Goal: Transaction & Acquisition: Purchase product/service

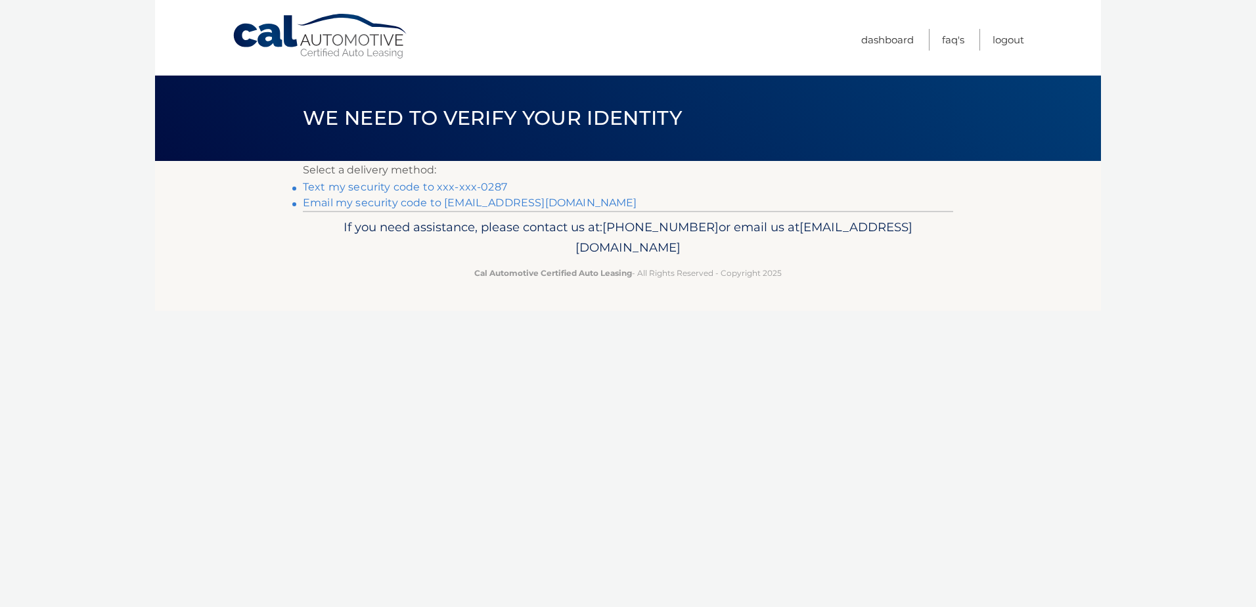
click at [435, 182] on link "Text my security code to xxx-xxx-0287" at bounding box center [405, 187] width 204 height 12
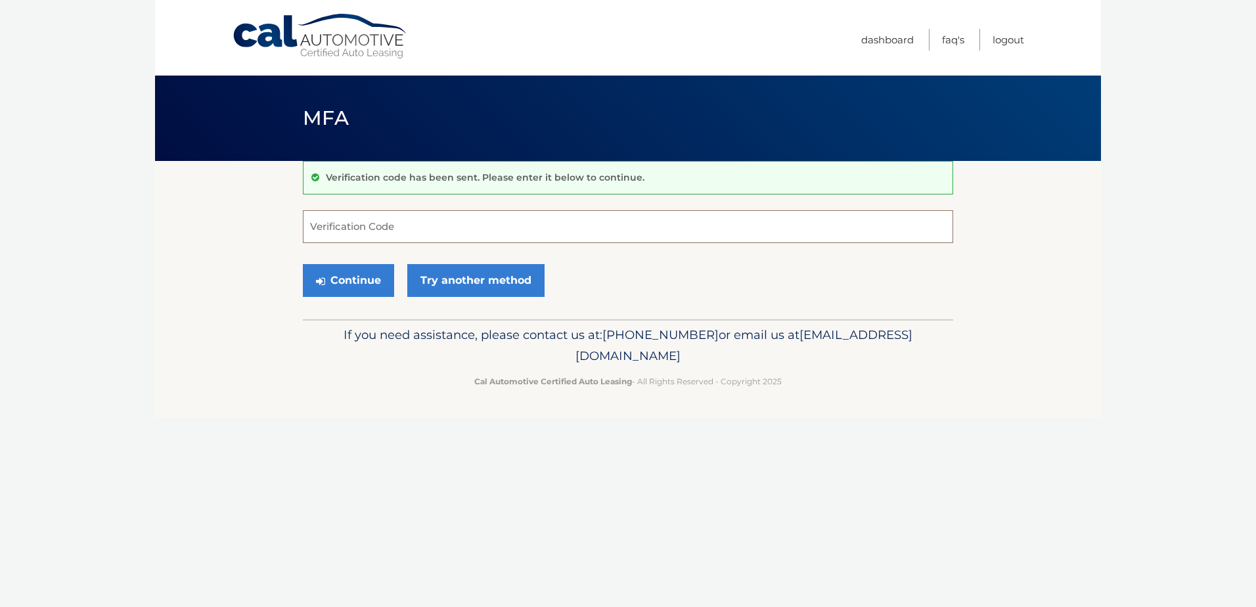
click at [364, 223] on input "Verification Code" at bounding box center [628, 226] width 650 height 33
type input "950365"
click at [355, 277] on button "Continue" at bounding box center [348, 280] width 91 height 33
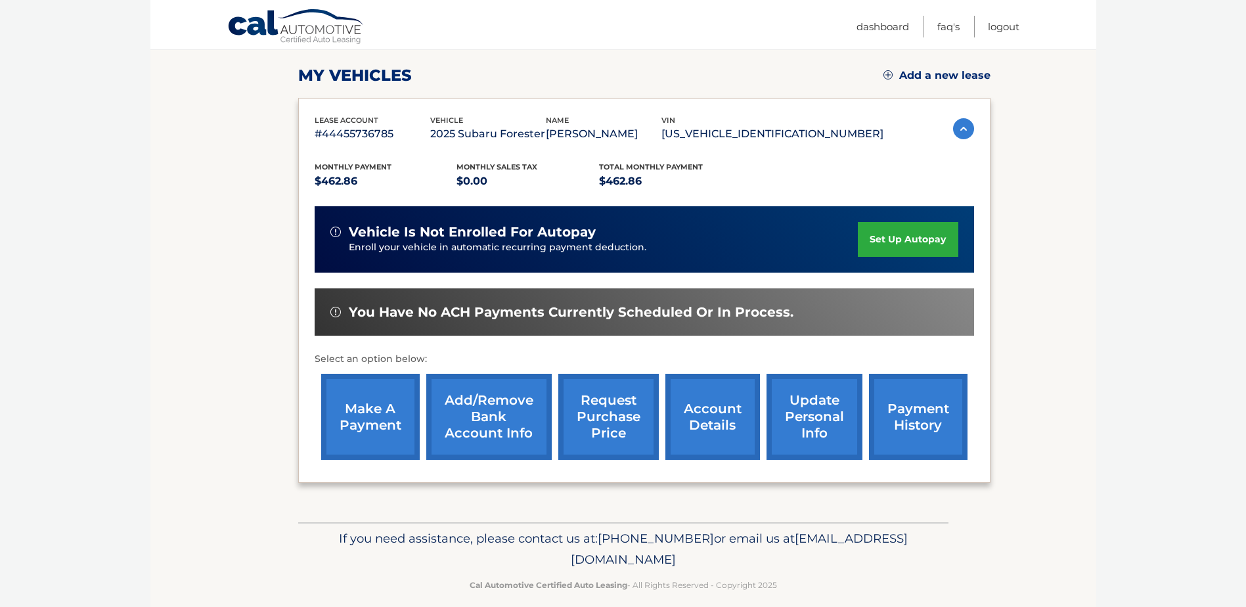
scroll to position [189, 0]
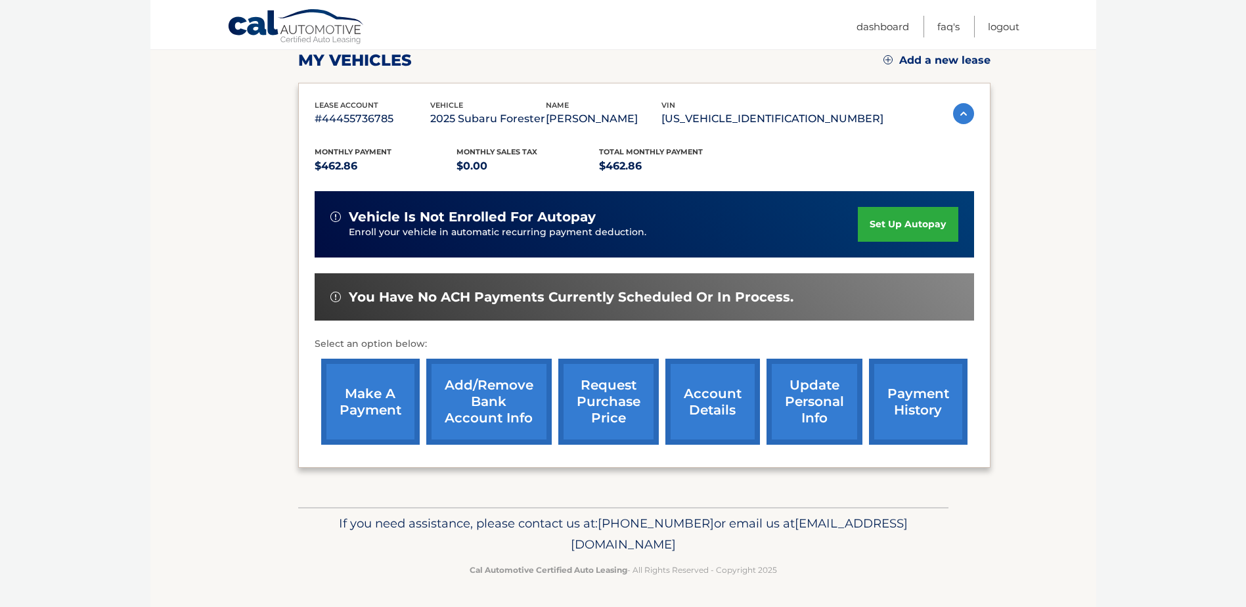
click at [340, 407] on link "make a payment" at bounding box center [370, 402] width 99 height 86
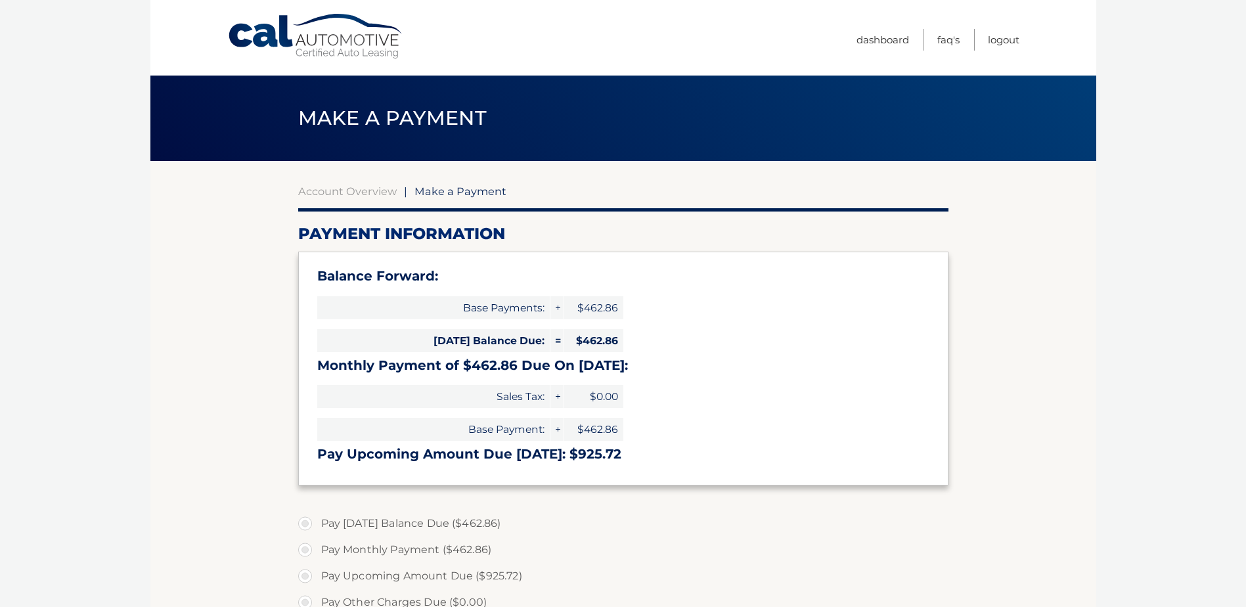
select select "ZGFjNzBkMzgtNGRlYS00NDgwLWFhZTYtZWI1MGRhYjlmOTc0"
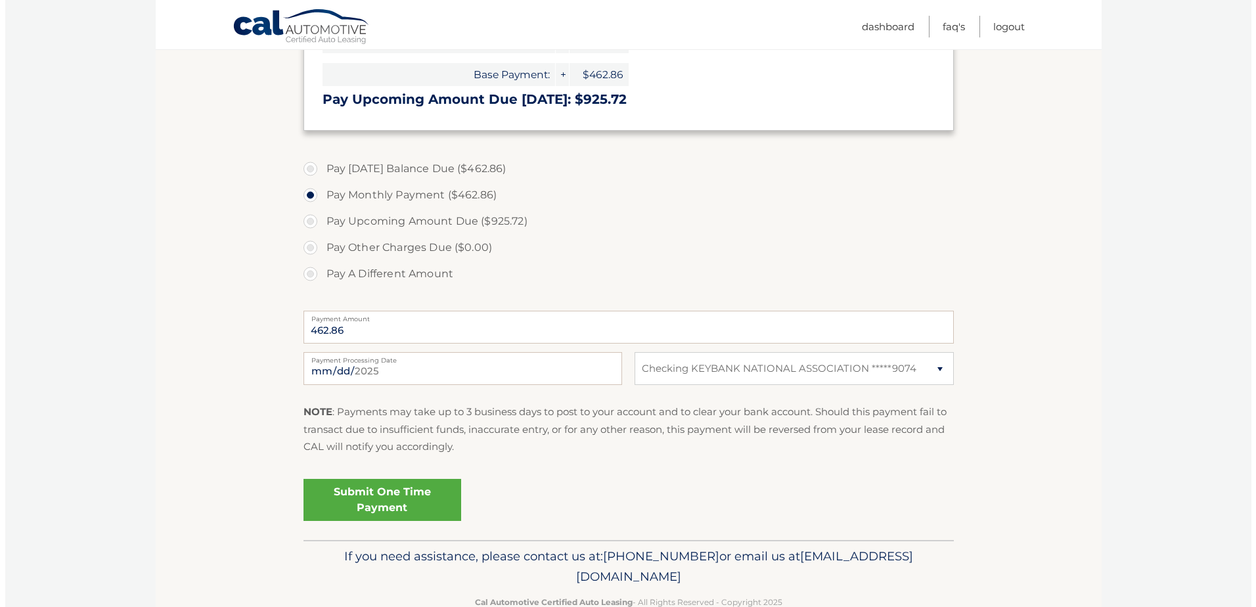
scroll to position [388, 0]
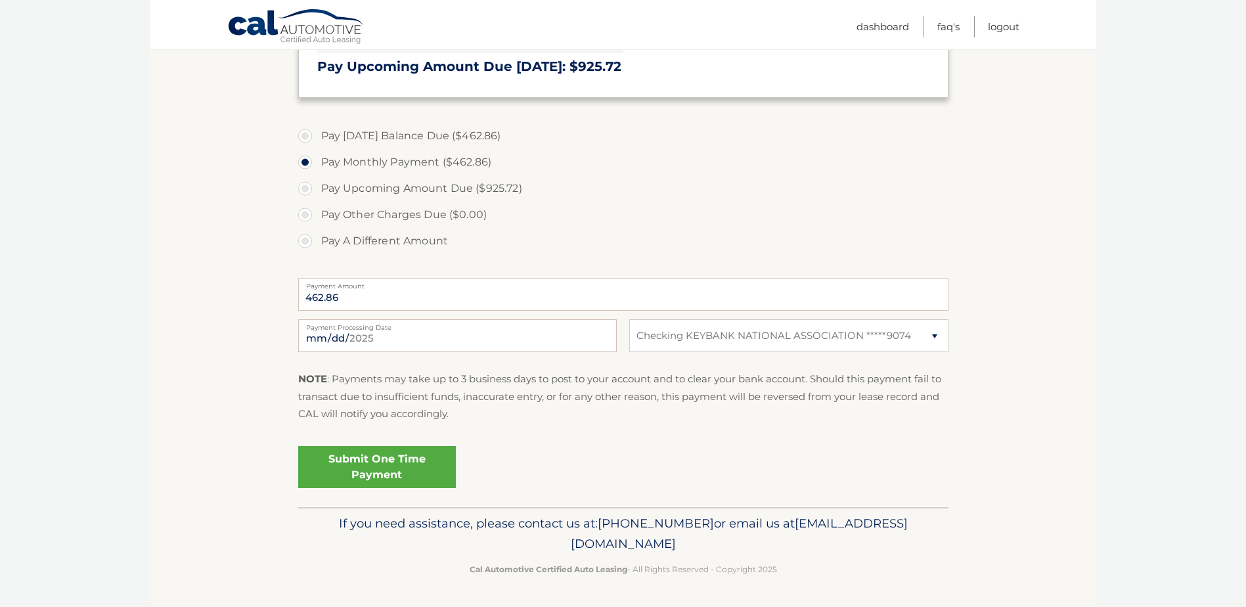
click at [363, 470] on link "Submit One Time Payment" at bounding box center [377, 467] width 158 height 42
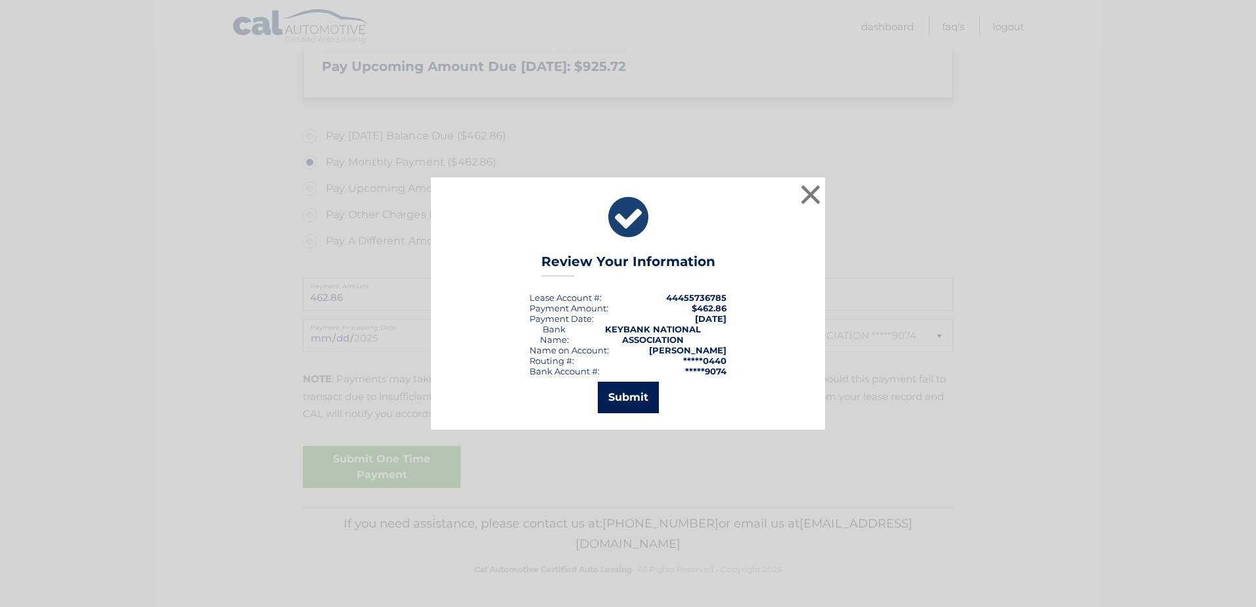
click at [634, 389] on button "Submit" at bounding box center [628, 398] width 61 height 32
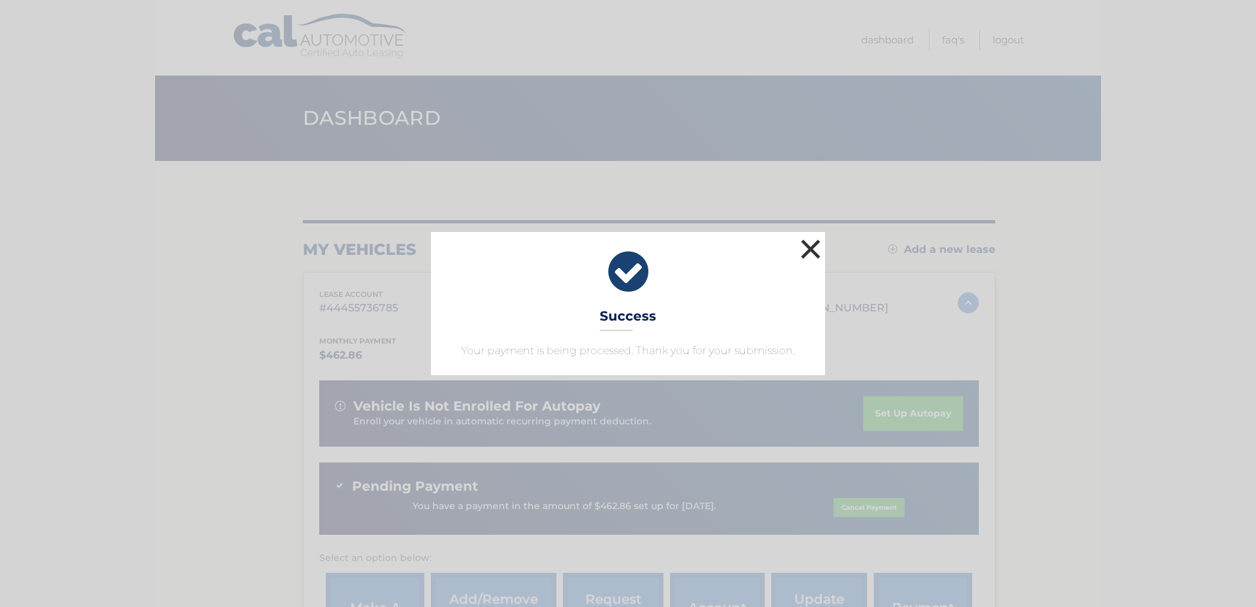
click at [808, 252] on button "×" at bounding box center [810, 249] width 26 height 26
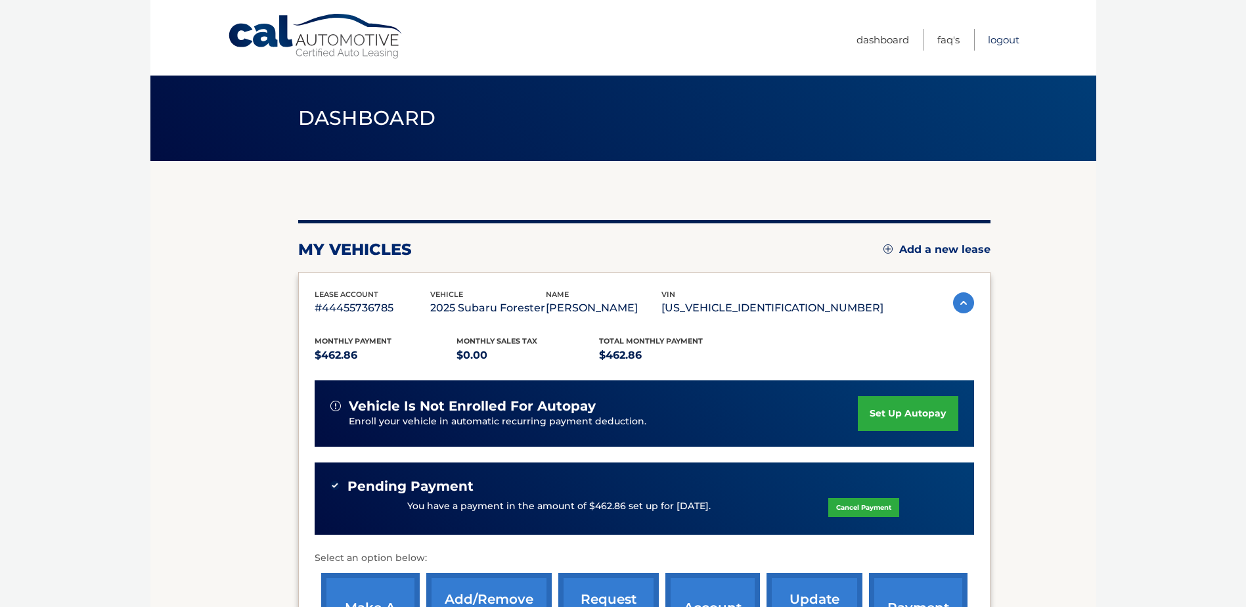
click at [994, 39] on link "Logout" at bounding box center [1004, 40] width 32 height 22
